Goal: Obtain resource: Obtain resource

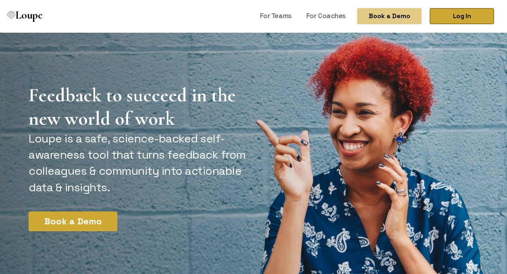
click at [463, 14] on link "Log In" at bounding box center [462, 16] width 64 height 16
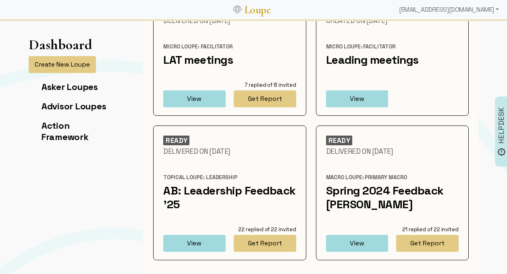
scroll to position [86, 0]
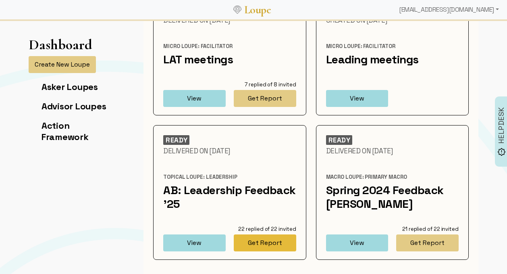
click at [259, 247] on button "Get Report" at bounding box center [265, 242] width 62 height 17
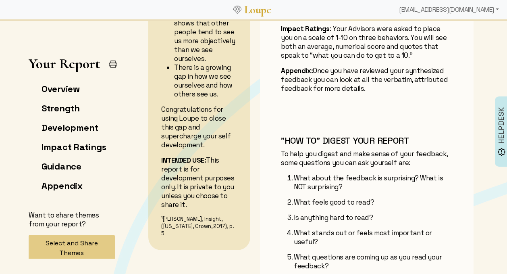
scroll to position [349, 0]
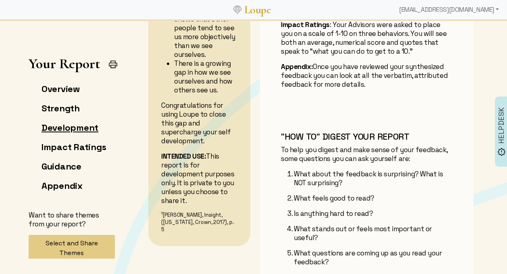
click at [88, 127] on link "Development" at bounding box center [70, 127] width 57 height 11
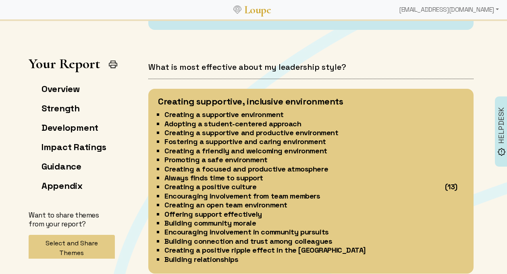
scroll to position [1535, 0]
